Goal: Information Seeking & Learning: Learn about a topic

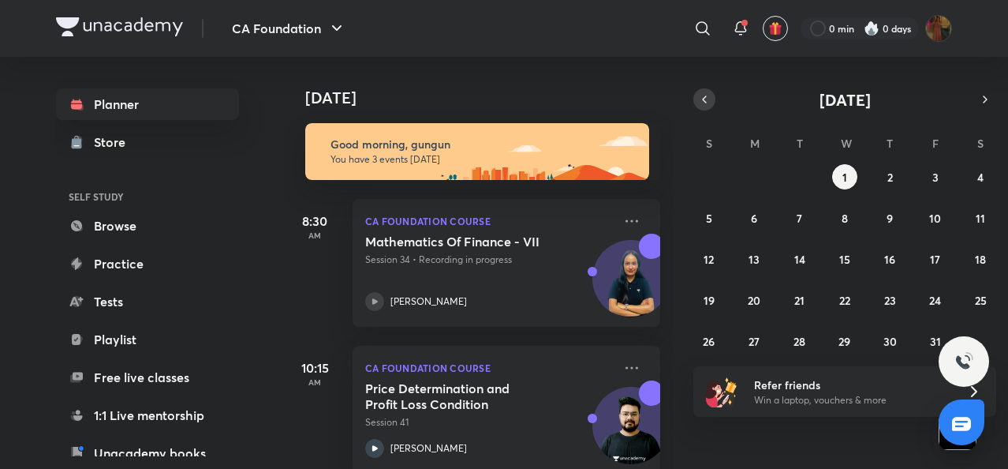
click at [705, 100] on icon "button" at bounding box center [704, 99] width 13 height 14
click at [790, 340] on button "30" at bounding box center [799, 340] width 25 height 25
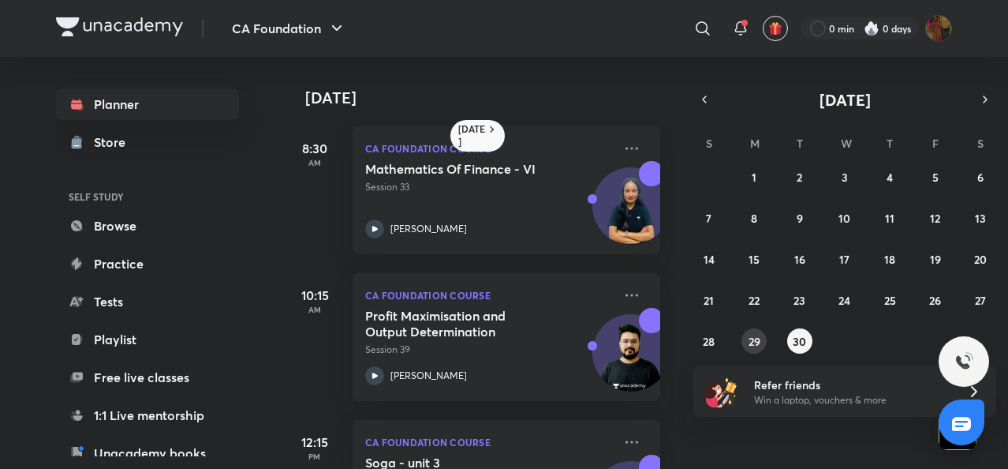
click at [746, 341] on button "29" at bounding box center [753, 340] width 25 height 25
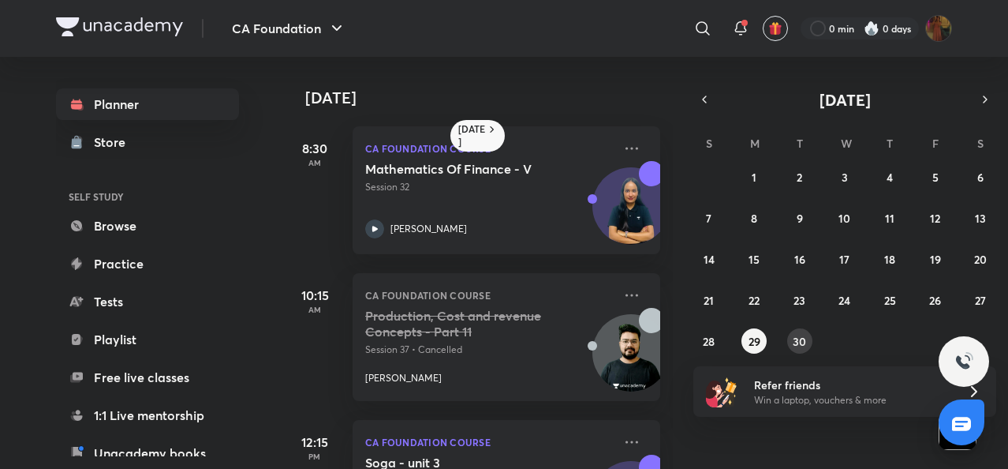
click at [792, 338] on button "30" at bounding box center [799, 340] width 25 height 25
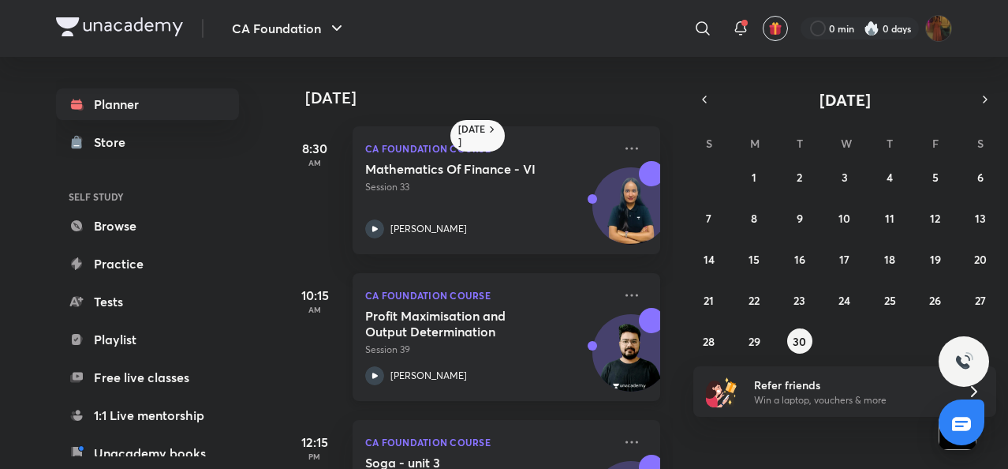
click at [787, 328] on button "30" at bounding box center [799, 340] width 25 height 25
click at [981, 102] on icon "button" at bounding box center [985, 99] width 13 height 14
click at [853, 176] on button "1" at bounding box center [844, 176] width 25 height 25
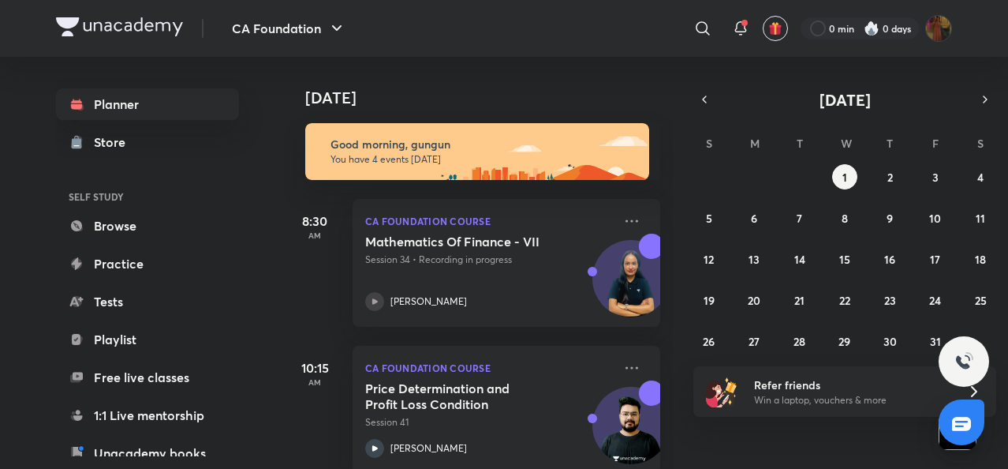
click at [371, 299] on icon at bounding box center [374, 301] width 19 height 19
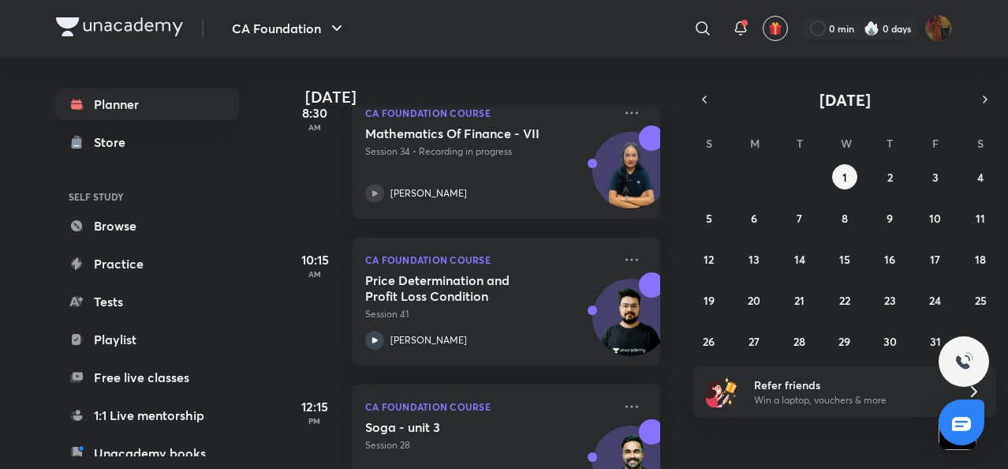
scroll to position [109, 0]
click at [700, 98] on icon "button" at bounding box center [704, 99] width 13 height 14
click at [803, 344] on abbr "30" at bounding box center [799, 341] width 13 height 15
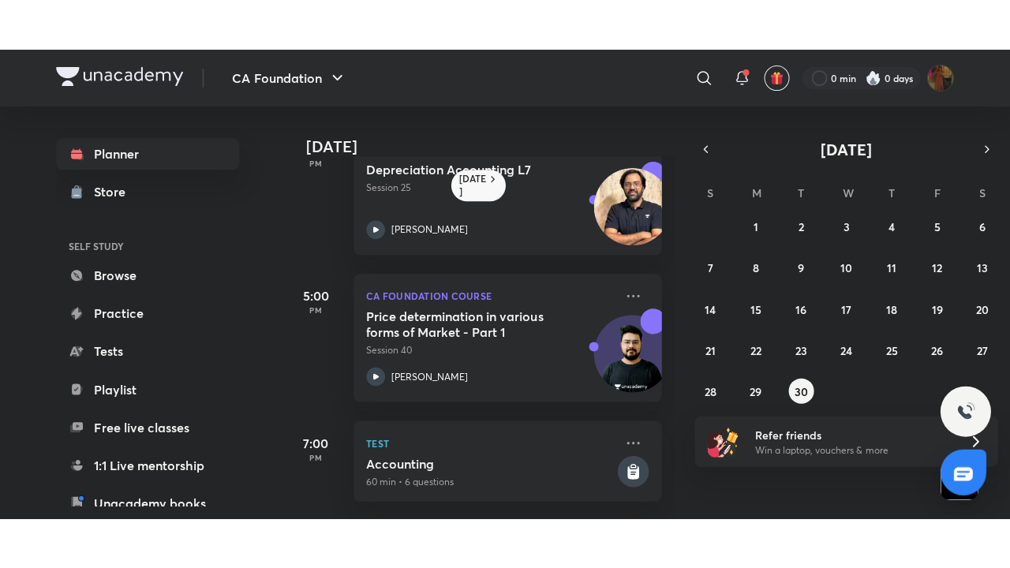
scroll to position [0, 16]
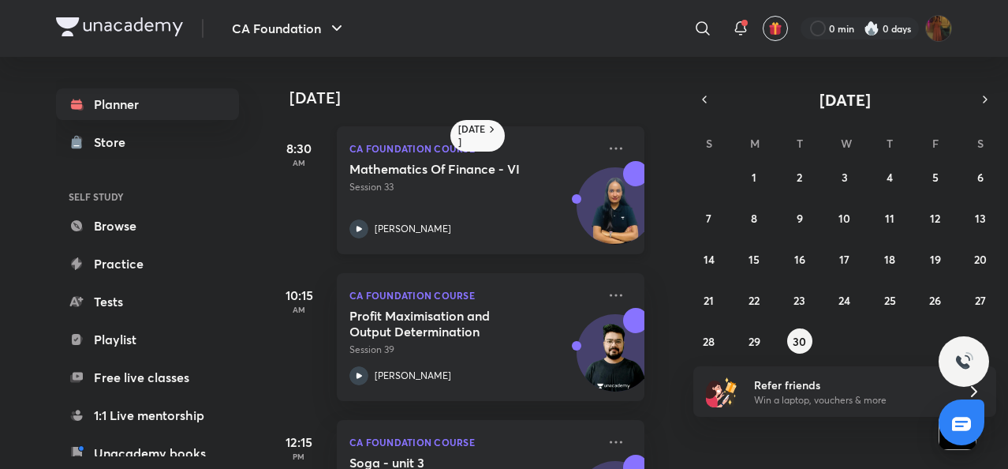
click at [360, 233] on icon at bounding box center [358, 228] width 19 height 19
